Goal: Task Accomplishment & Management: Use online tool/utility

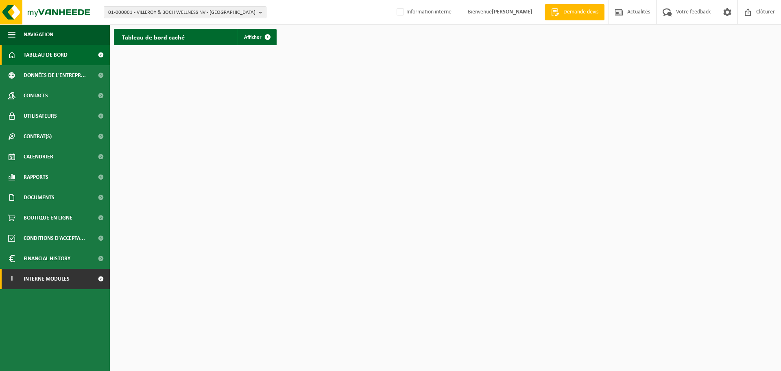
click at [103, 278] on span at bounding box center [101, 279] width 18 height 20
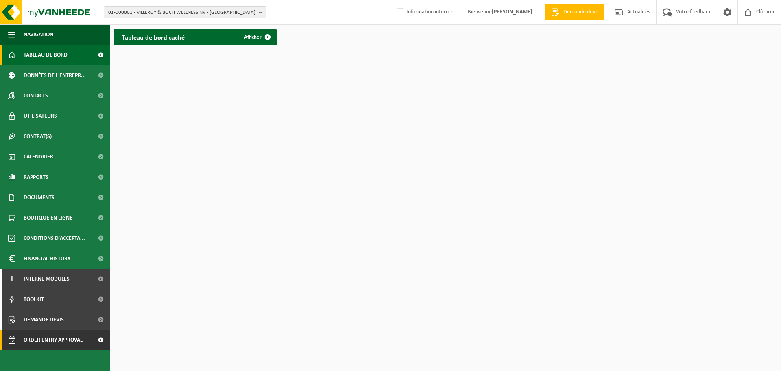
click at [101, 339] on span at bounding box center [101, 340] width 18 height 20
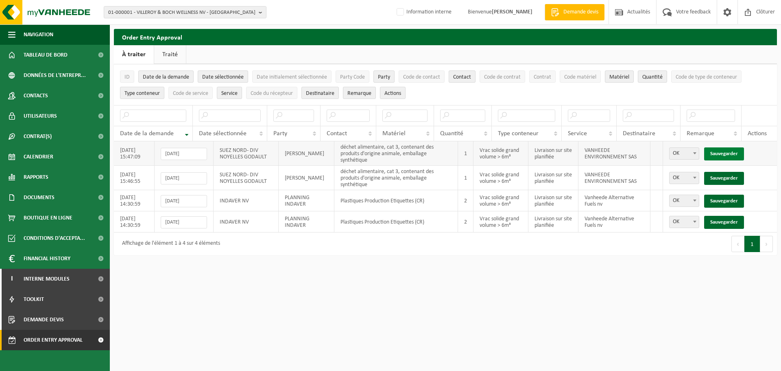
click at [725, 149] on link "Sauvegarder" at bounding box center [724, 153] width 40 height 13
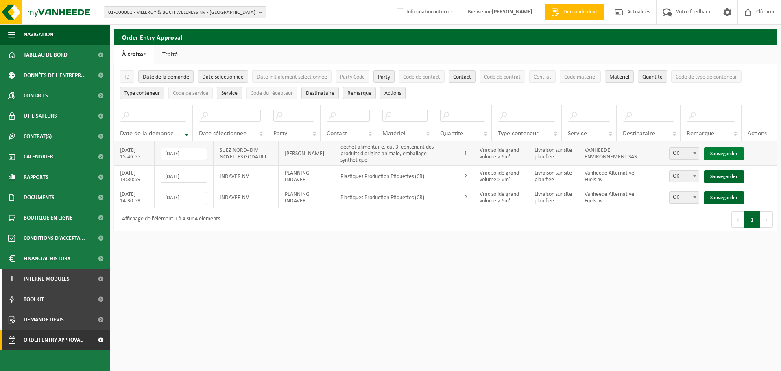
click at [726, 149] on link "Sauvegarder" at bounding box center [724, 153] width 40 height 13
